Goal: Information Seeking & Learning: Compare options

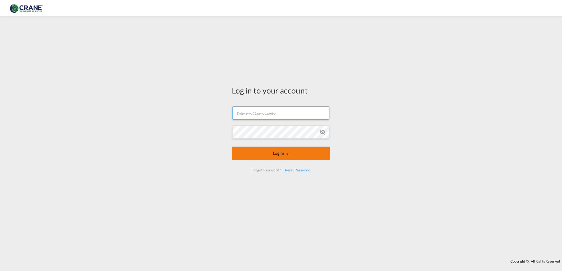
type input "[PERSON_NAME][EMAIL_ADDRESS][DOMAIN_NAME]"
click at [279, 154] on button "Log In" at bounding box center [281, 153] width 98 height 13
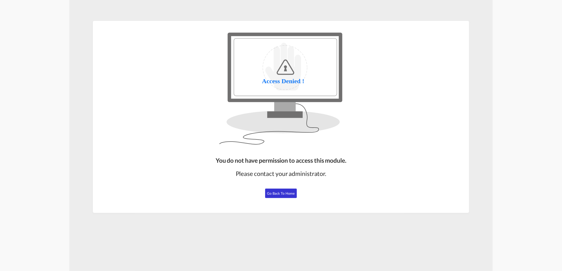
drag, startPoint x: 279, startPoint y: 194, endPoint x: 273, endPoint y: 196, distance: 6.1
click at [275, 196] on button "Go Back to Home" at bounding box center [281, 194] width 32 height 10
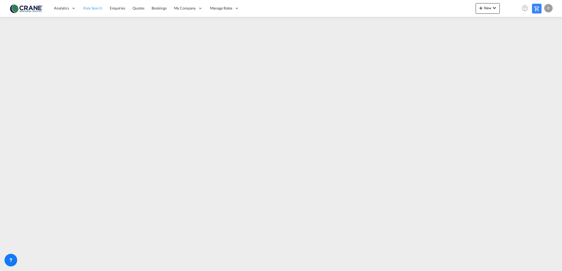
click at [83, 7] on span "Rate Search" at bounding box center [92, 8] width 19 height 4
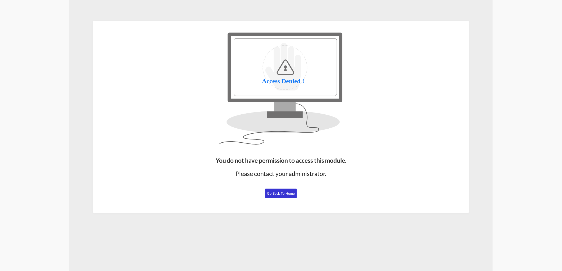
click at [268, 193] on span "Go Back to Home" at bounding box center [281, 193] width 28 height 4
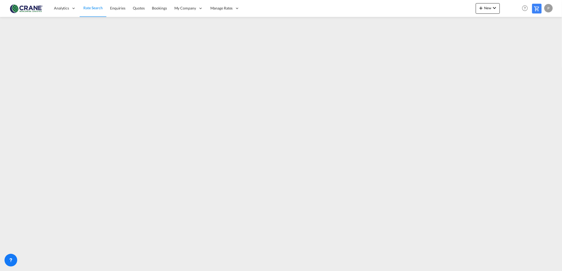
click at [83, 8] on span "Rate Search" at bounding box center [92, 8] width 19 height 4
